Goal: Task Accomplishment & Management: Complete application form

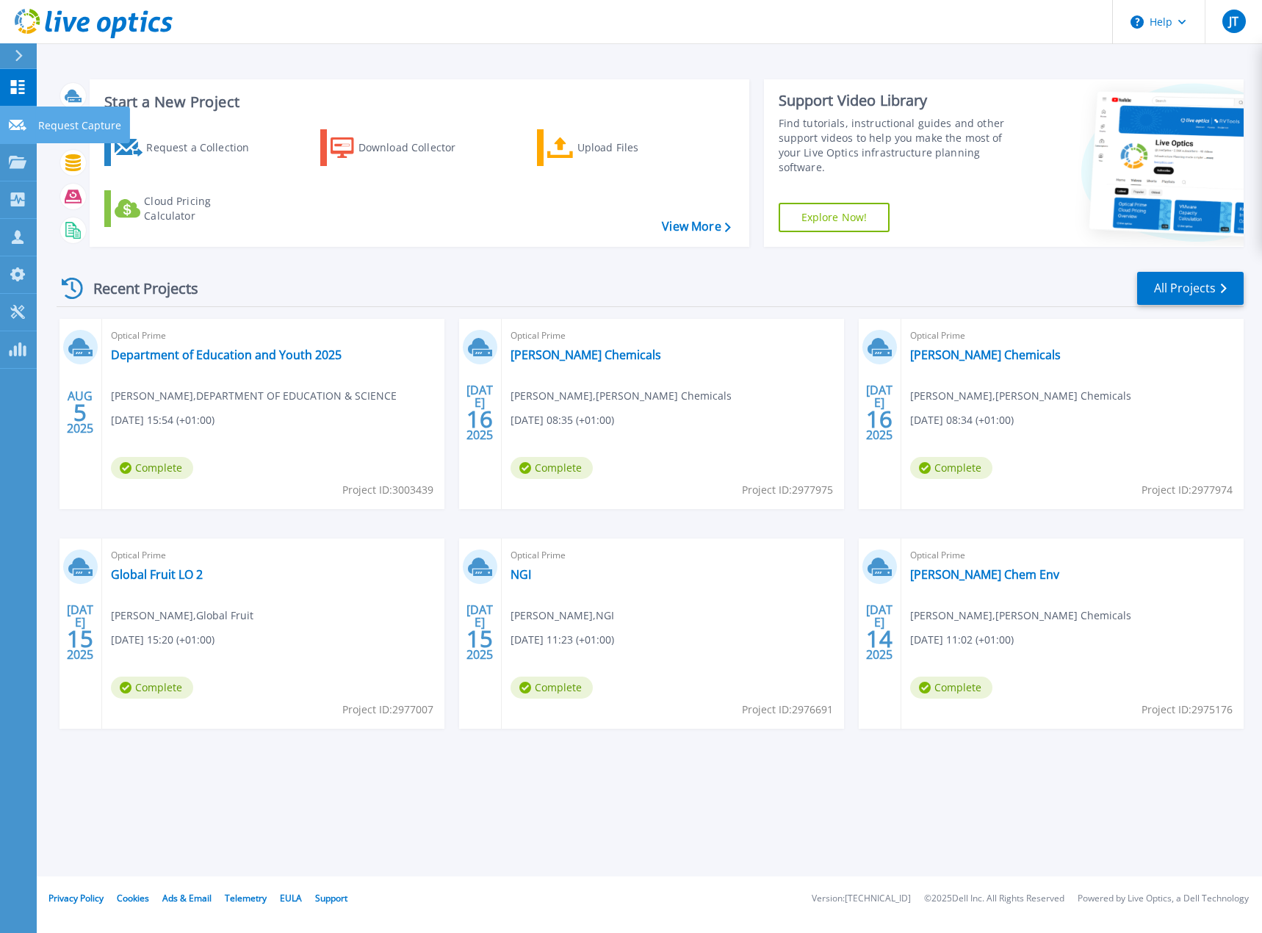
click at [74, 120] on p "Request Capture" at bounding box center [79, 126] width 83 height 38
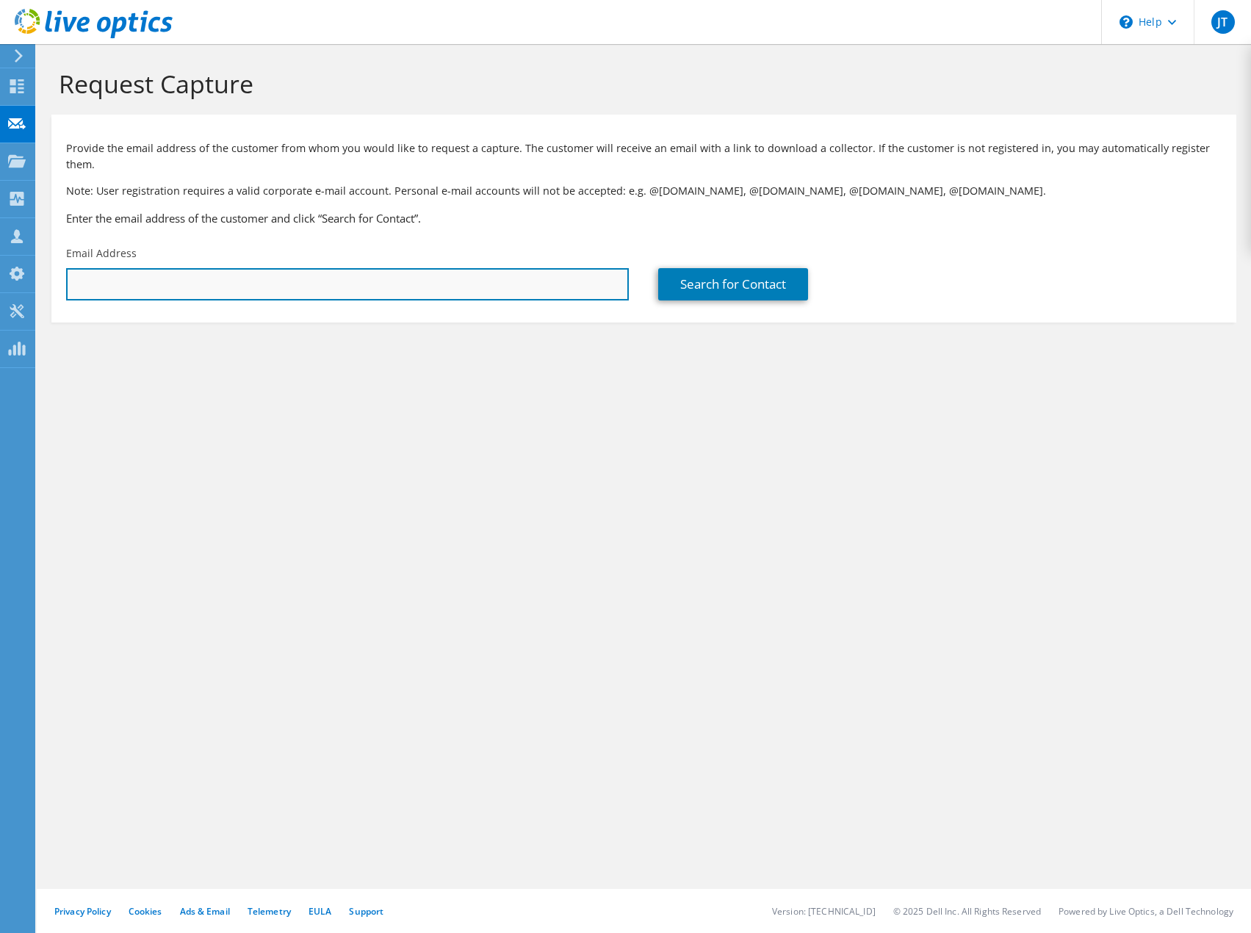
click at [366, 268] on input "text" at bounding box center [347, 284] width 563 height 32
paste input "patricia.white@imma.ie"
type input "patricia.white@imma.ie"
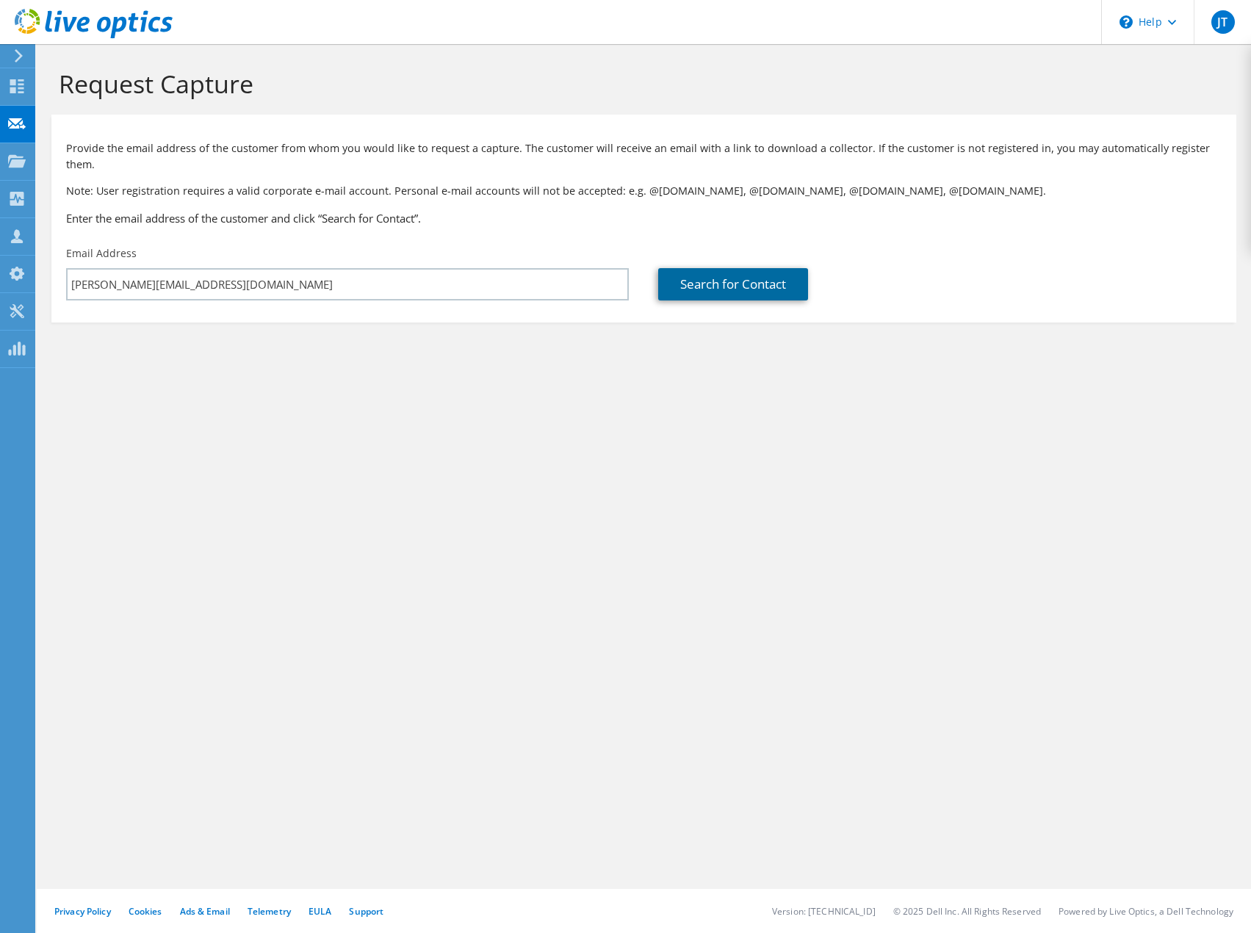
click at [732, 268] on link "Search for Contact" at bounding box center [733, 284] width 150 height 32
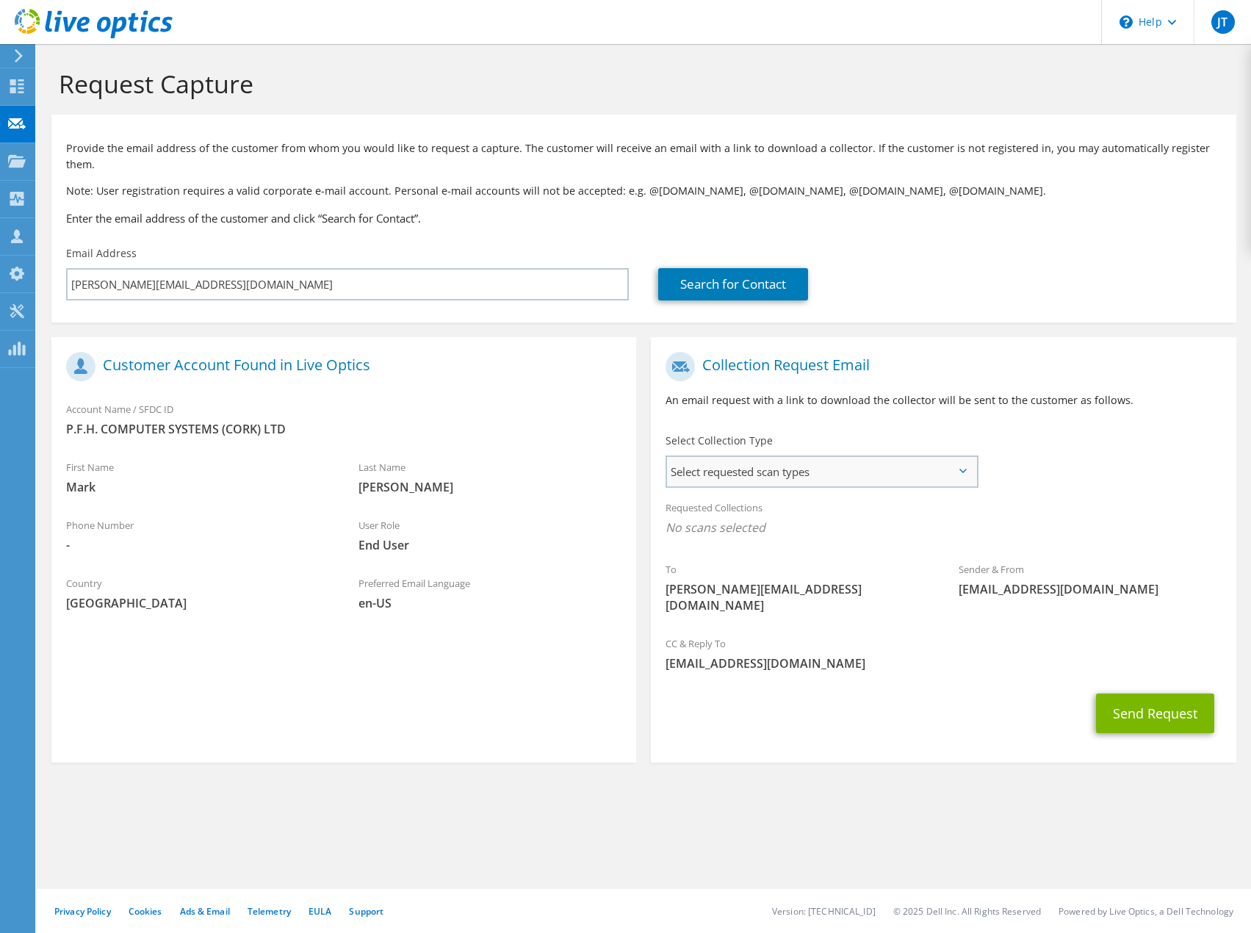
click at [823, 469] on span "Select requested scan types" at bounding box center [821, 471] width 309 height 29
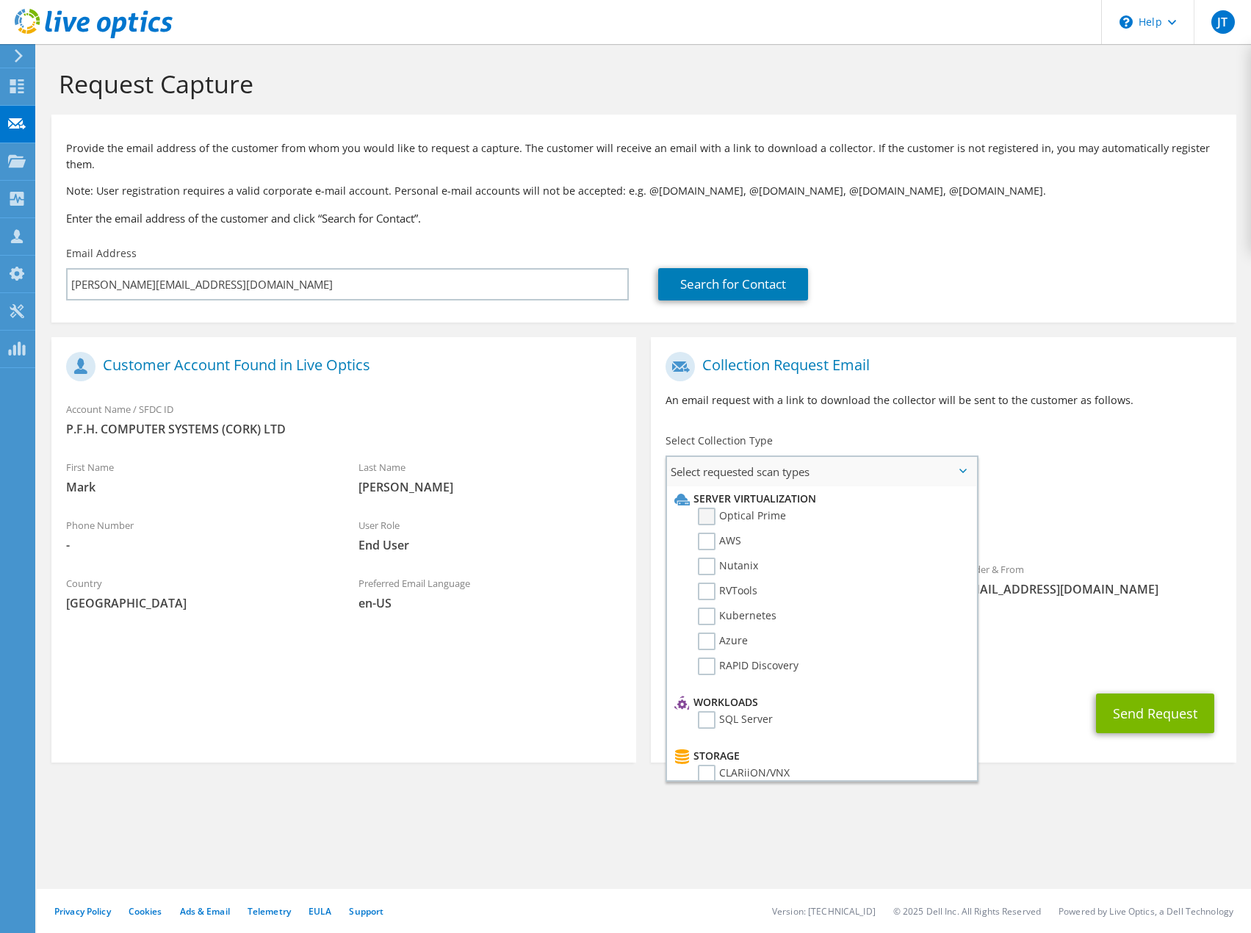
click at [709, 508] on label "Optical Prime" at bounding box center [742, 517] width 88 height 18
click at [0, 0] on input "Optical Prime" at bounding box center [0, 0] width 0 height 0
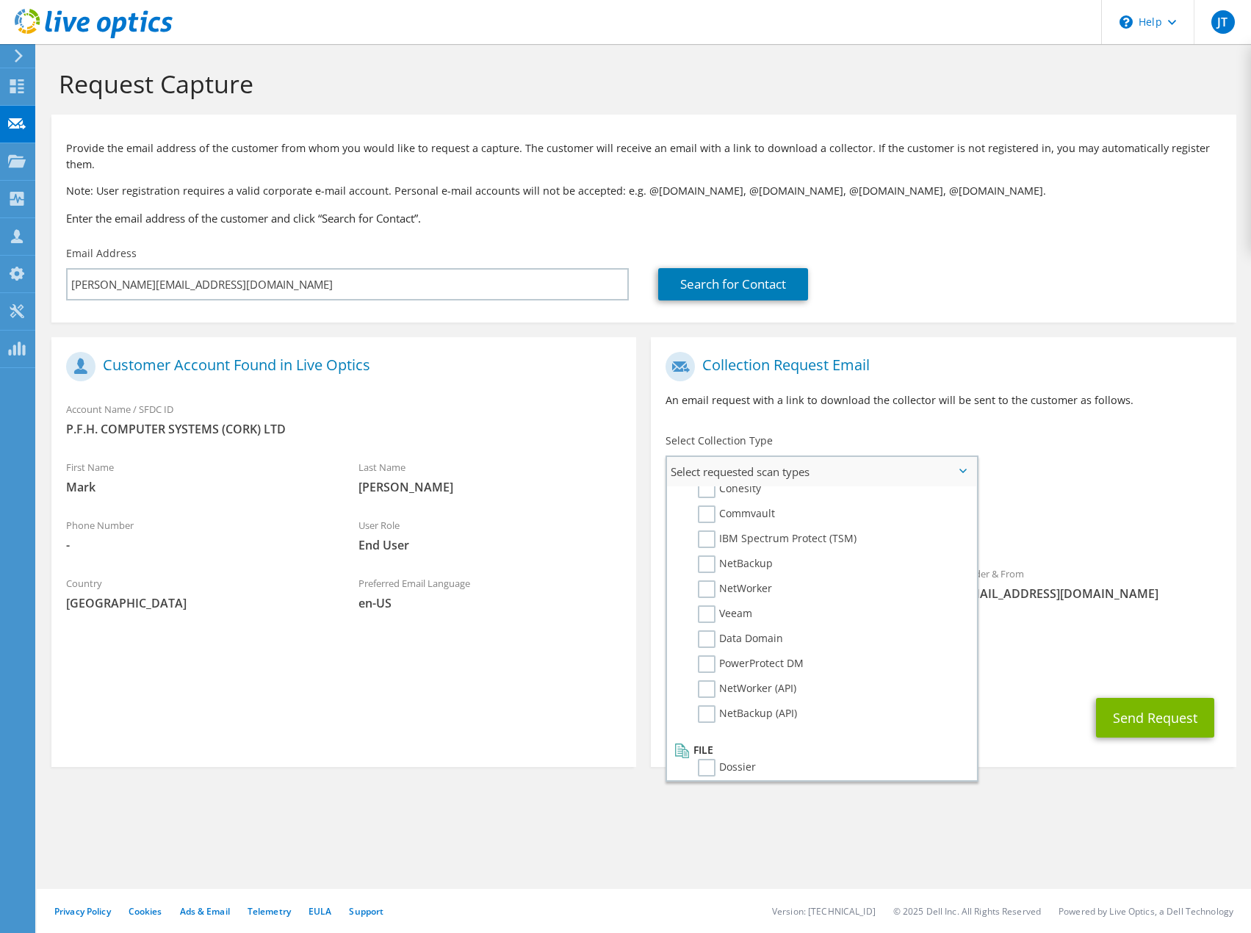
scroll to position [699, 0]
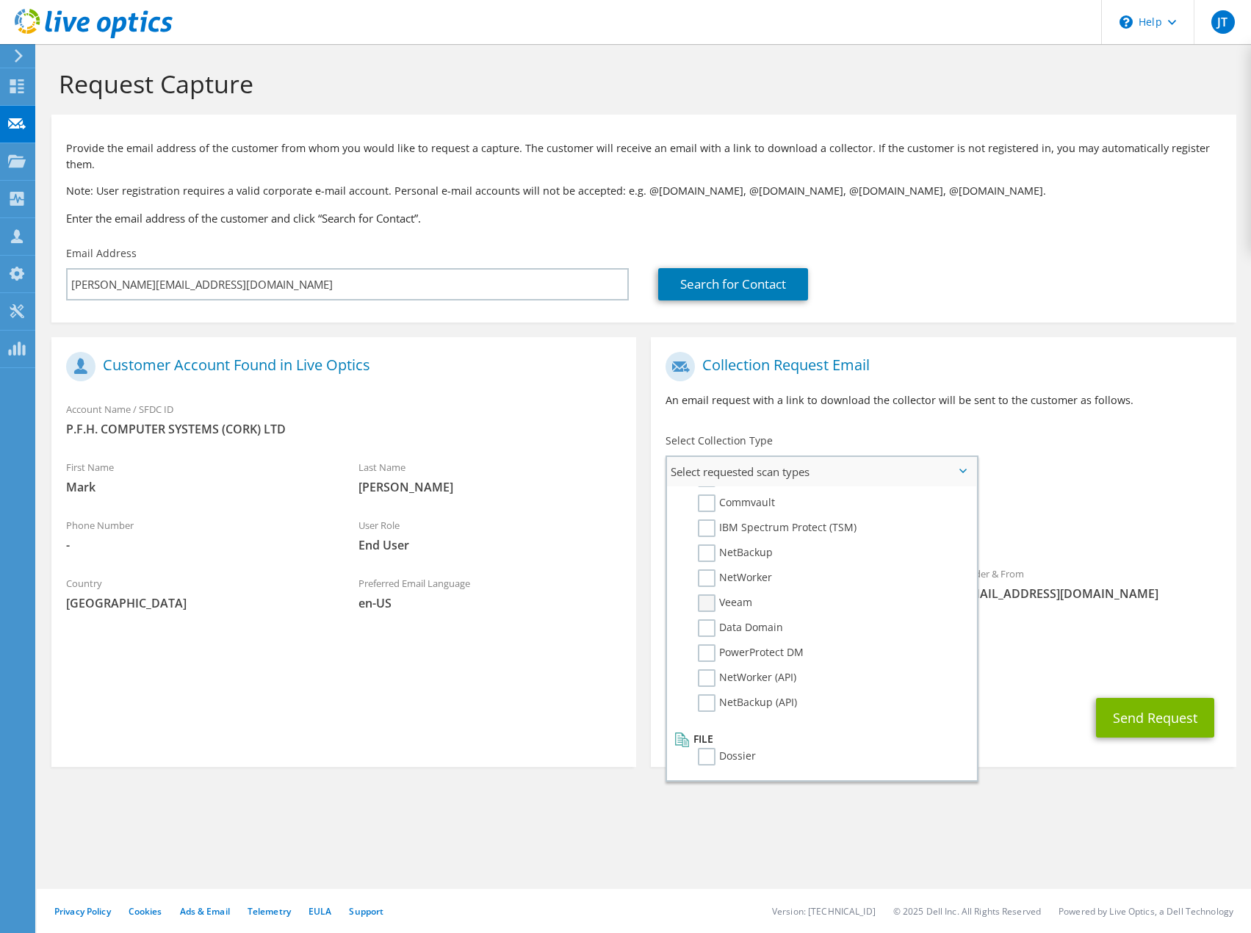
click at [707, 594] on label "Veeam" at bounding box center [725, 603] width 54 height 18
click at [0, 0] on input "Veeam" at bounding box center [0, 0] width 0 height 0
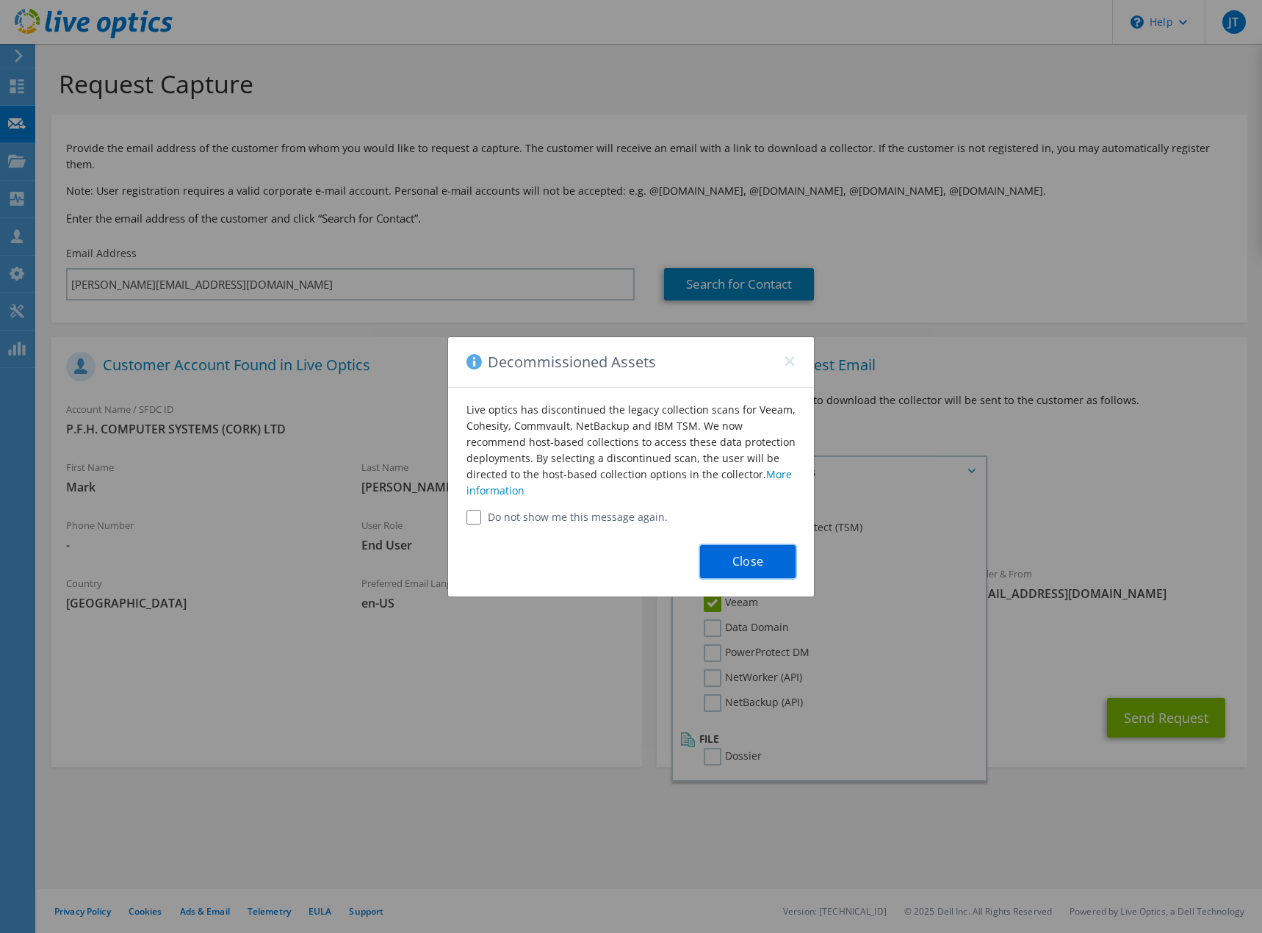
click at [744, 558] on button "Close" at bounding box center [747, 561] width 95 height 33
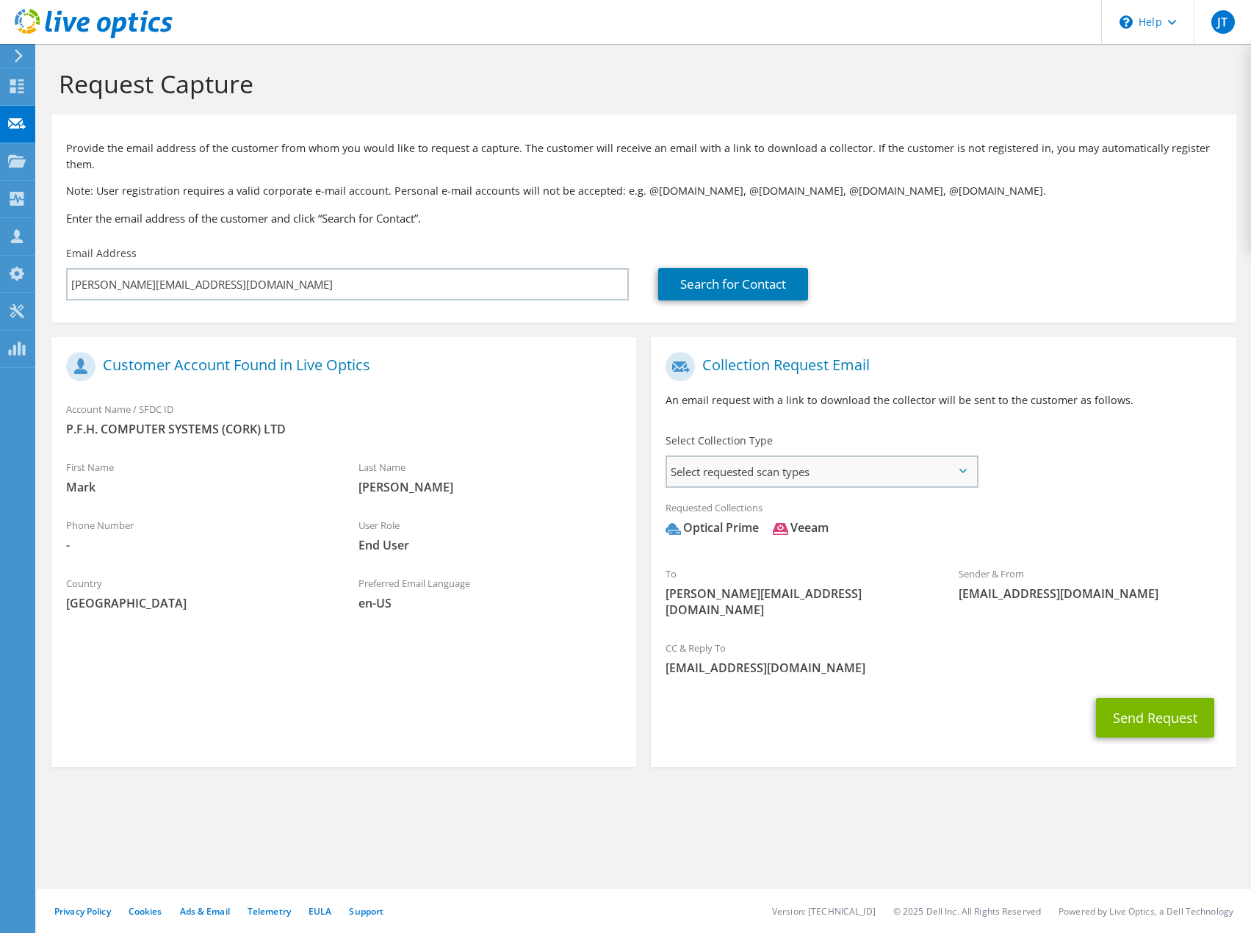
click at [946, 459] on span "Select requested scan types" at bounding box center [821, 471] width 309 height 29
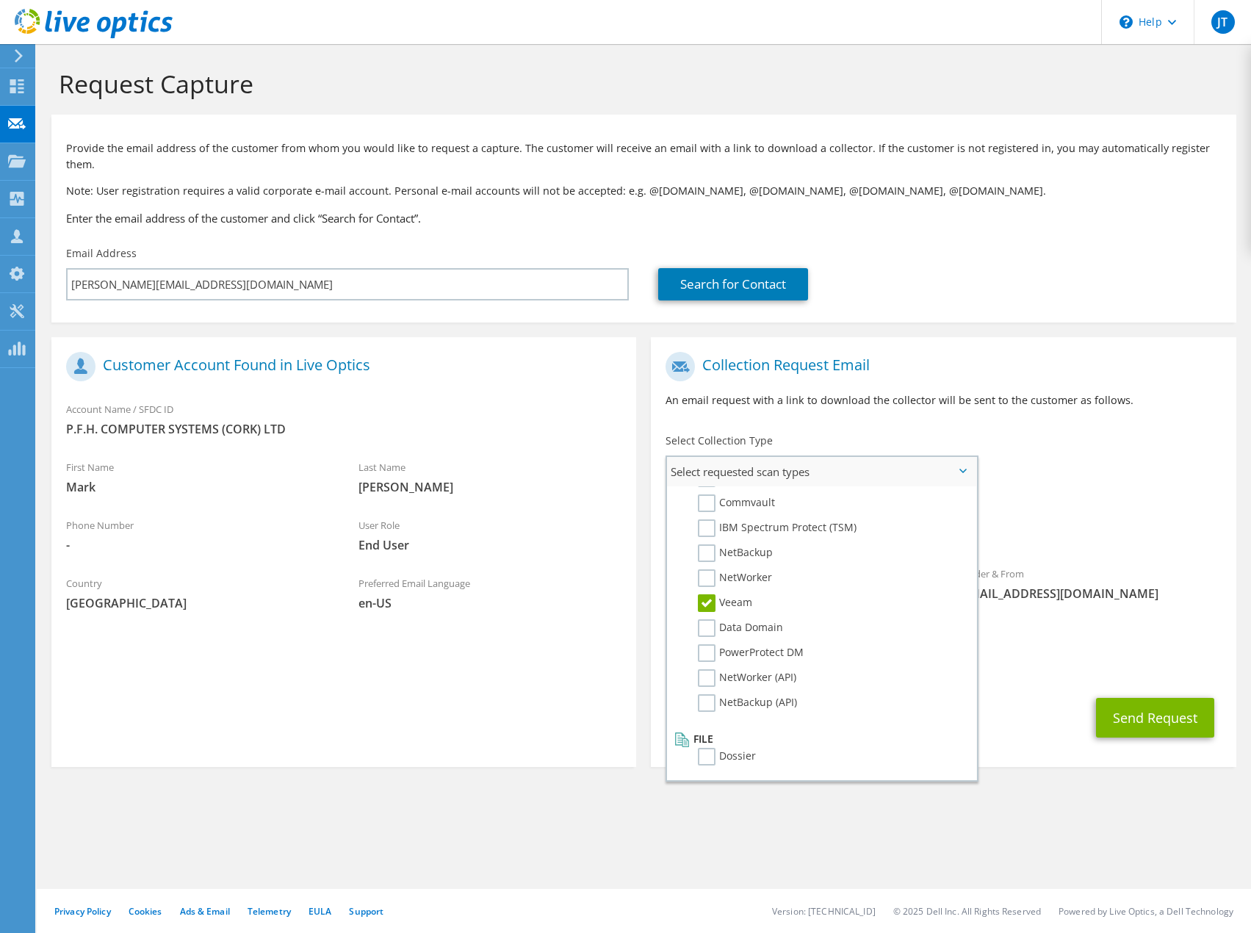
click at [707, 594] on label "Veeam" at bounding box center [725, 603] width 54 height 18
click at [0, 0] on input "Veeam" at bounding box center [0, 0] width 0 height 0
click at [712, 748] on label "Dossier" at bounding box center [727, 757] width 58 height 18
click at [0, 0] on input "Dossier" at bounding box center [0, 0] width 0 height 0
click at [1118, 698] on button "Send Request" at bounding box center [1155, 718] width 118 height 40
